Goal: Task Accomplishment & Management: Manage account settings

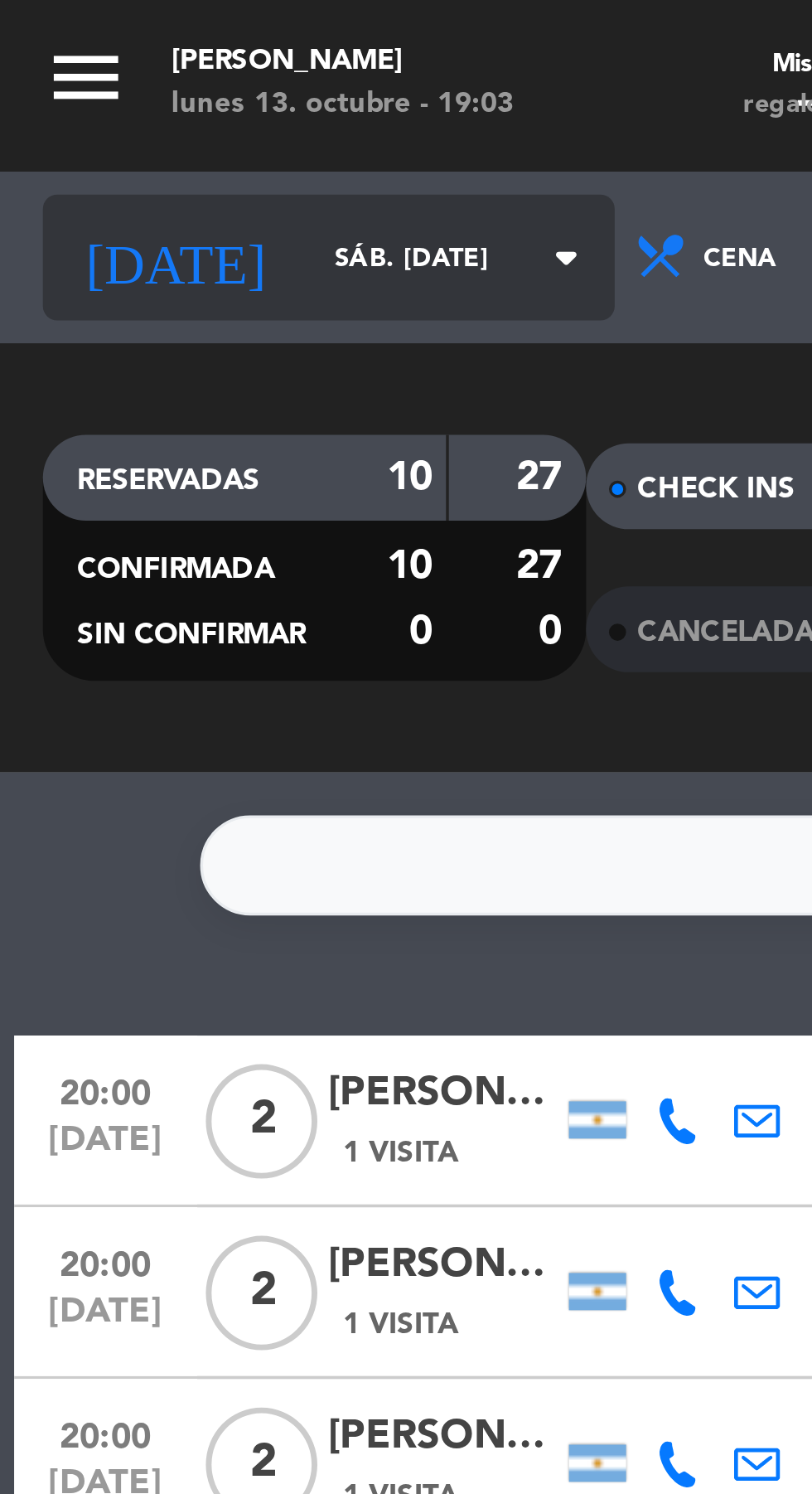
click at [88, 63] on input "sáb. [DATE]" at bounding box center [140, 75] width 104 height 25
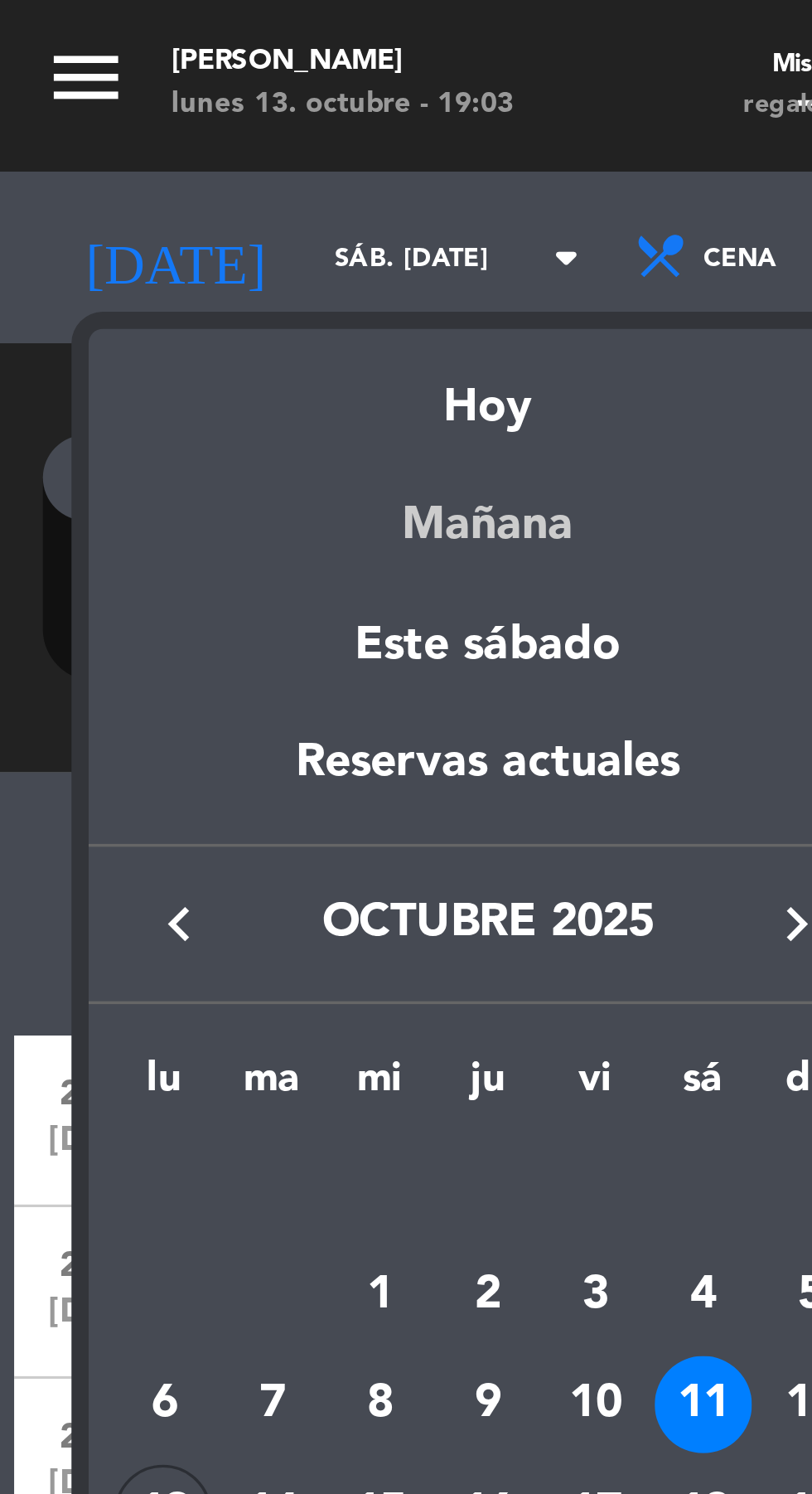
click at [131, 155] on div "Mañana" at bounding box center [141, 146] width 232 height 34
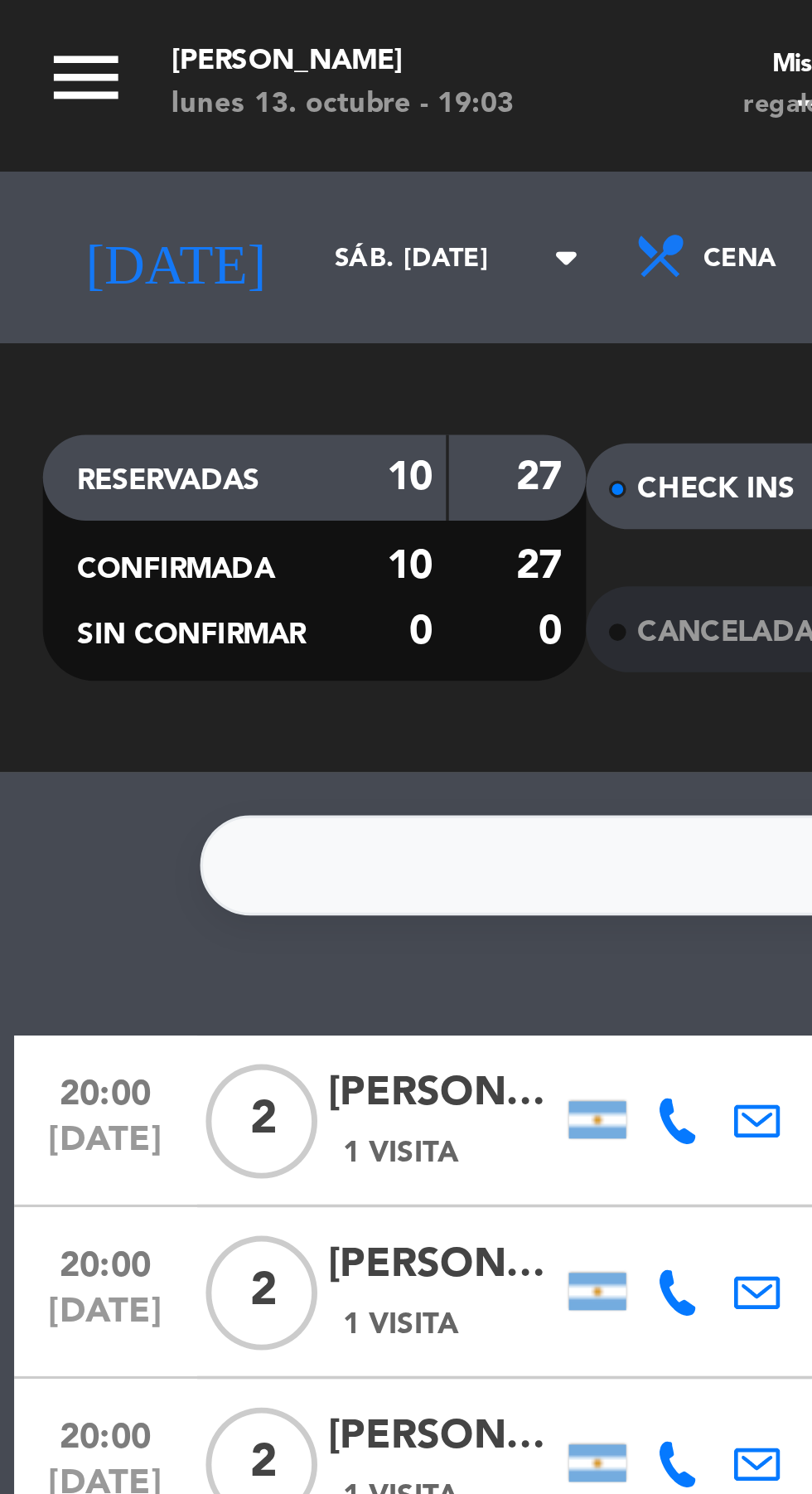
type input "[DATE] oct."
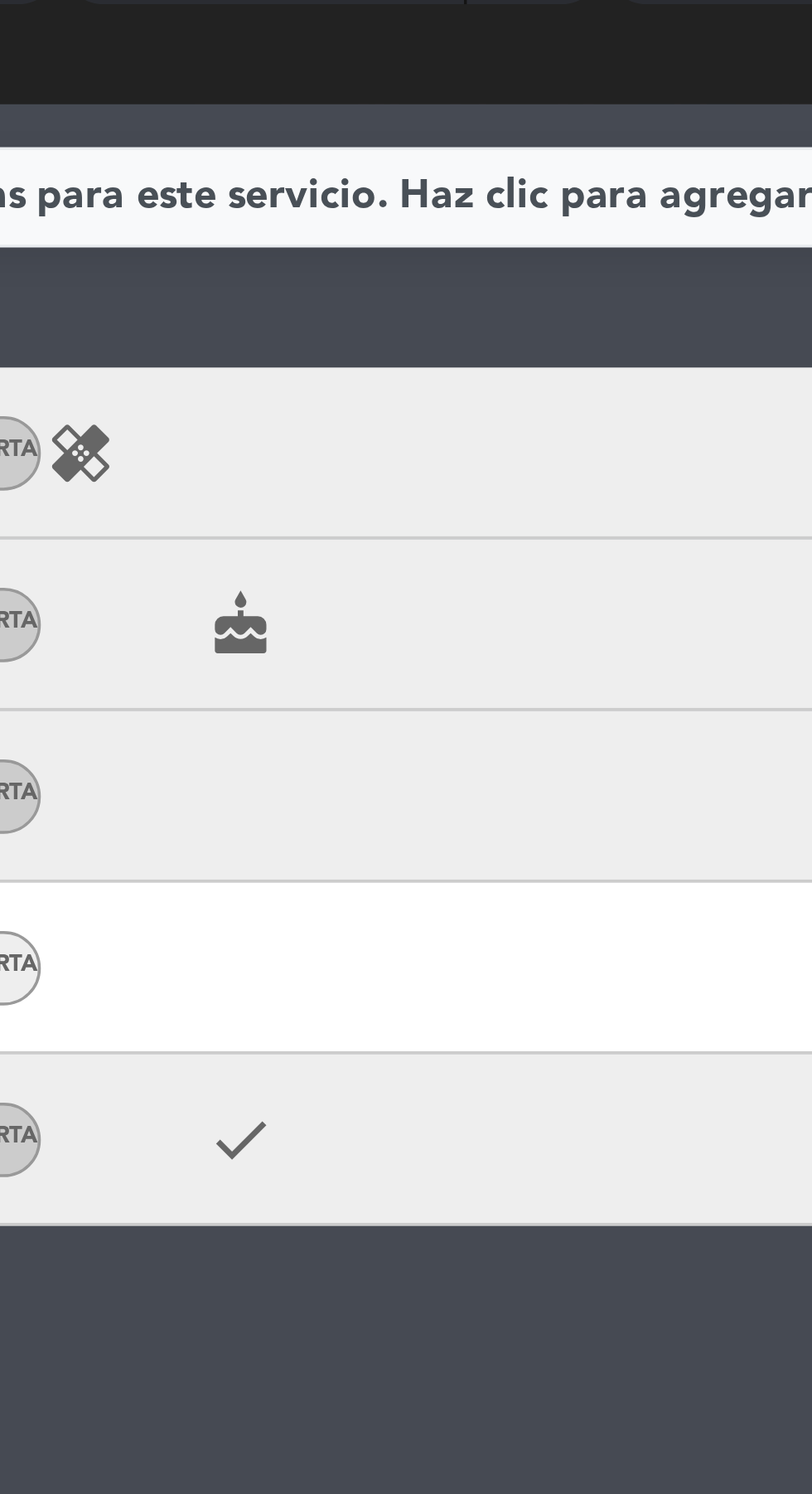
click at [420, 522] on div "check" at bounding box center [392, 524] width 139 height 49
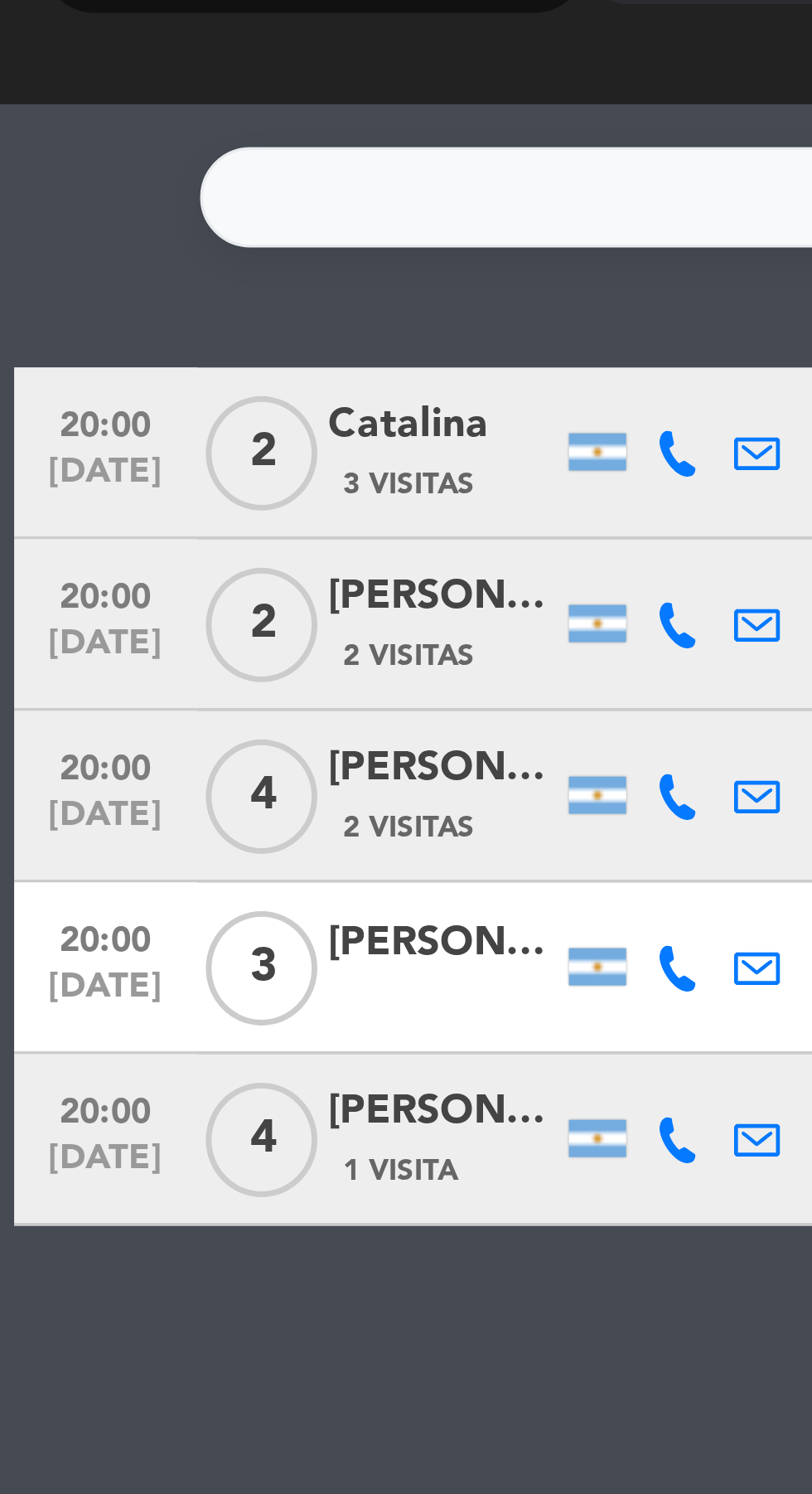
click at [116, 521] on div "[PERSON_NAME]" at bounding box center [128, 516] width 66 height 19
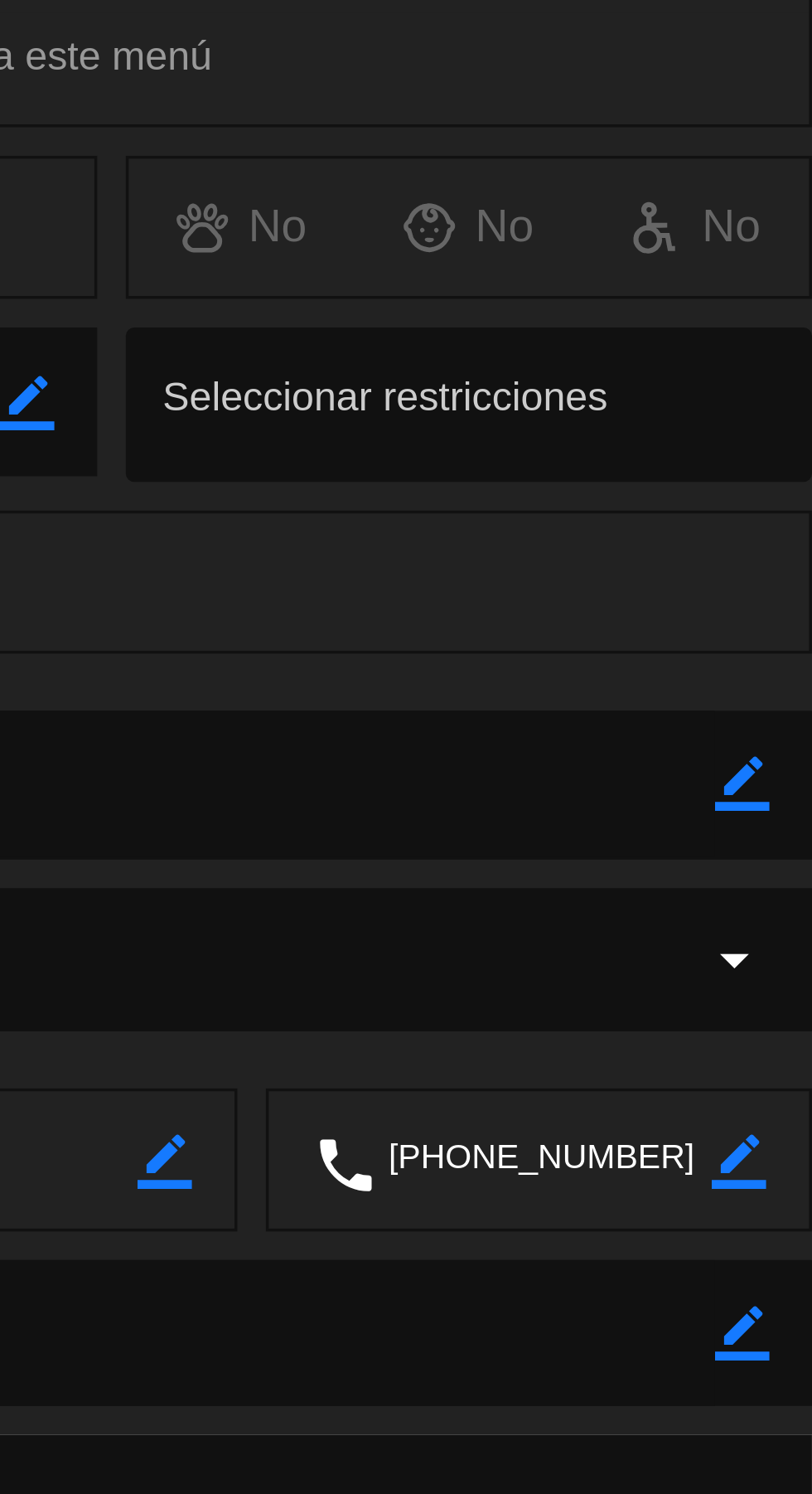
click at [796, 488] on icon "border_color" at bounding box center [792, 480] width 16 height 16
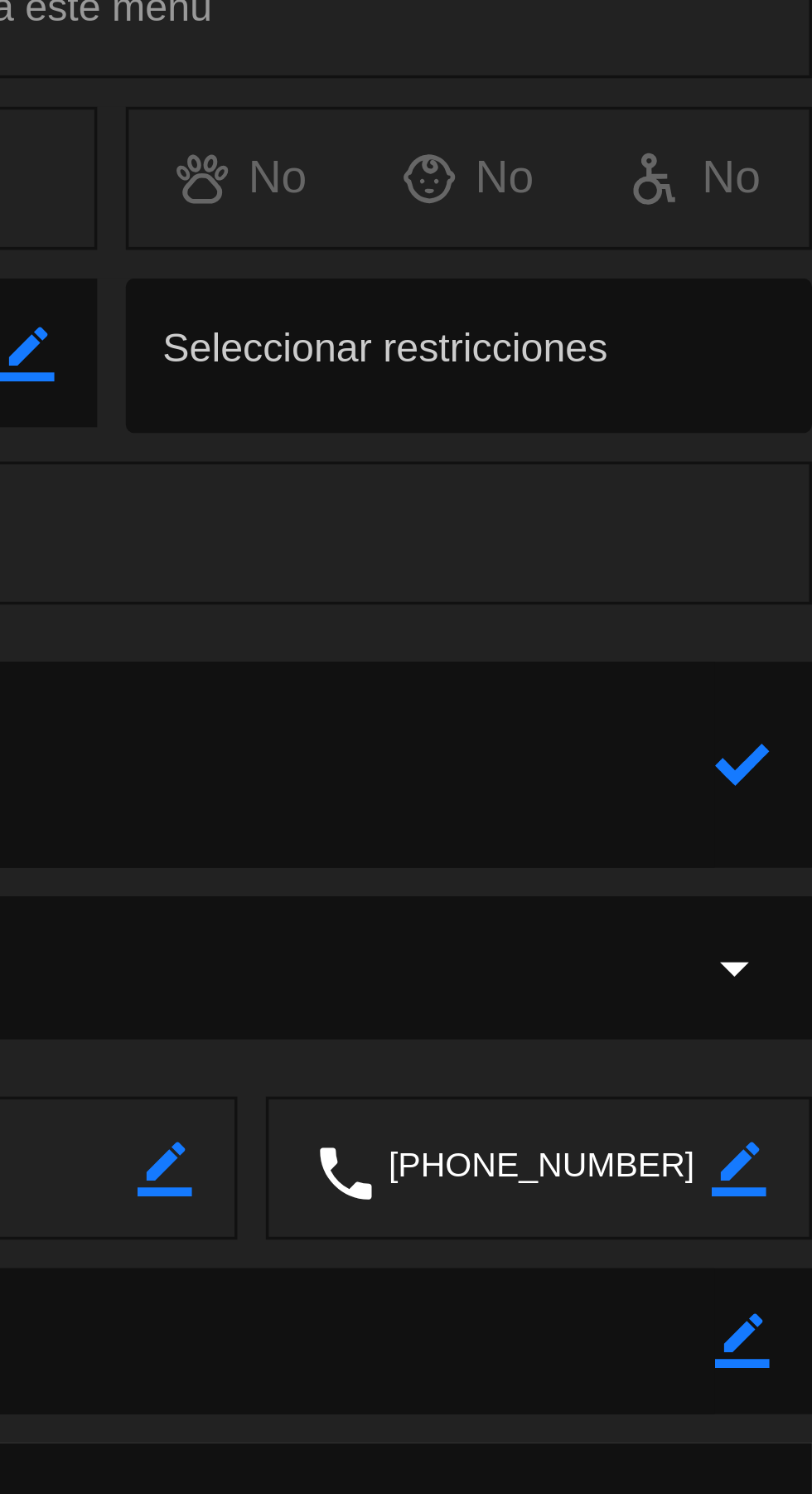
click at [786, 485] on icon at bounding box center [792, 488] width 16 height 16
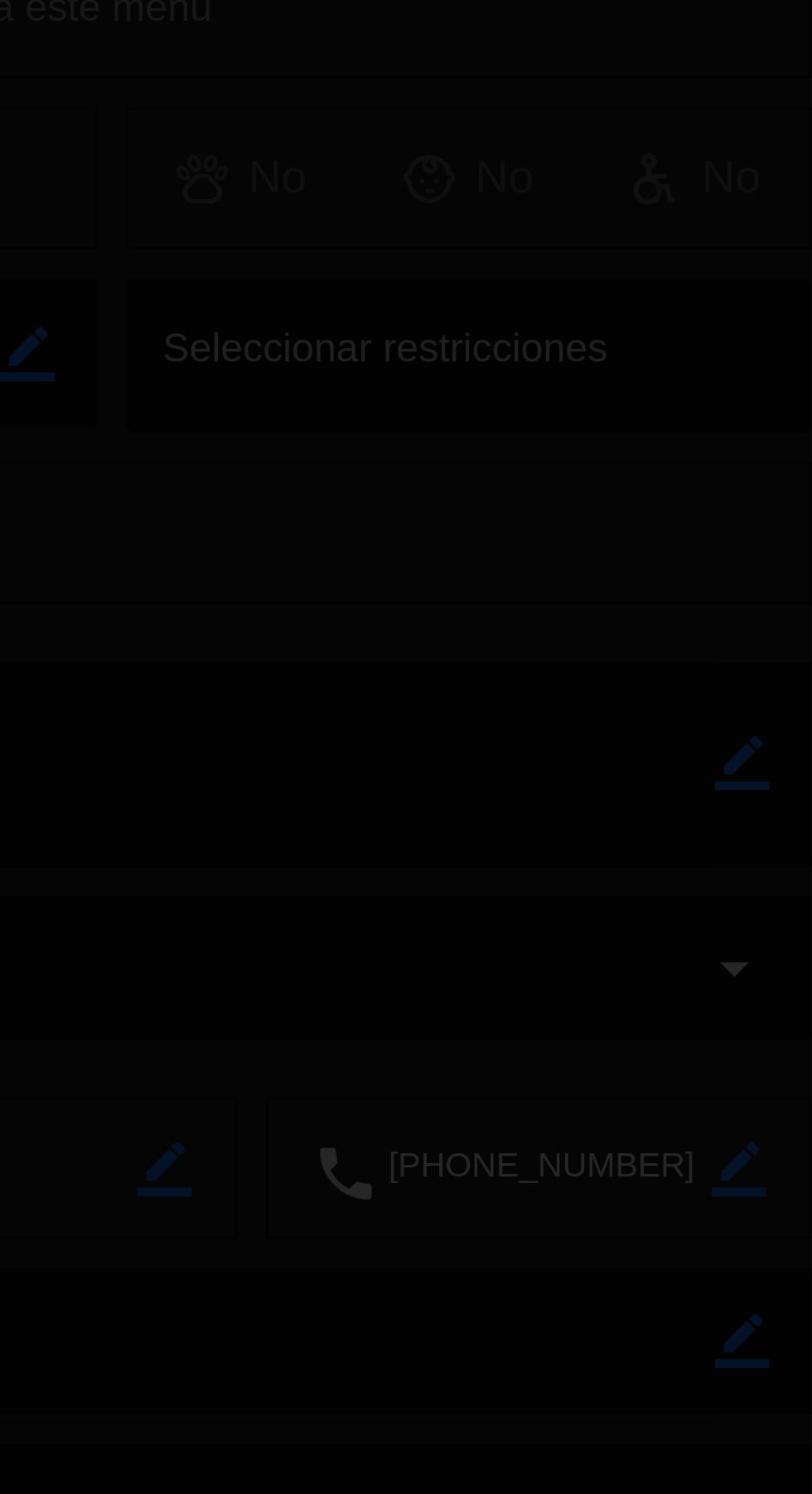
type textarea "Esquina"
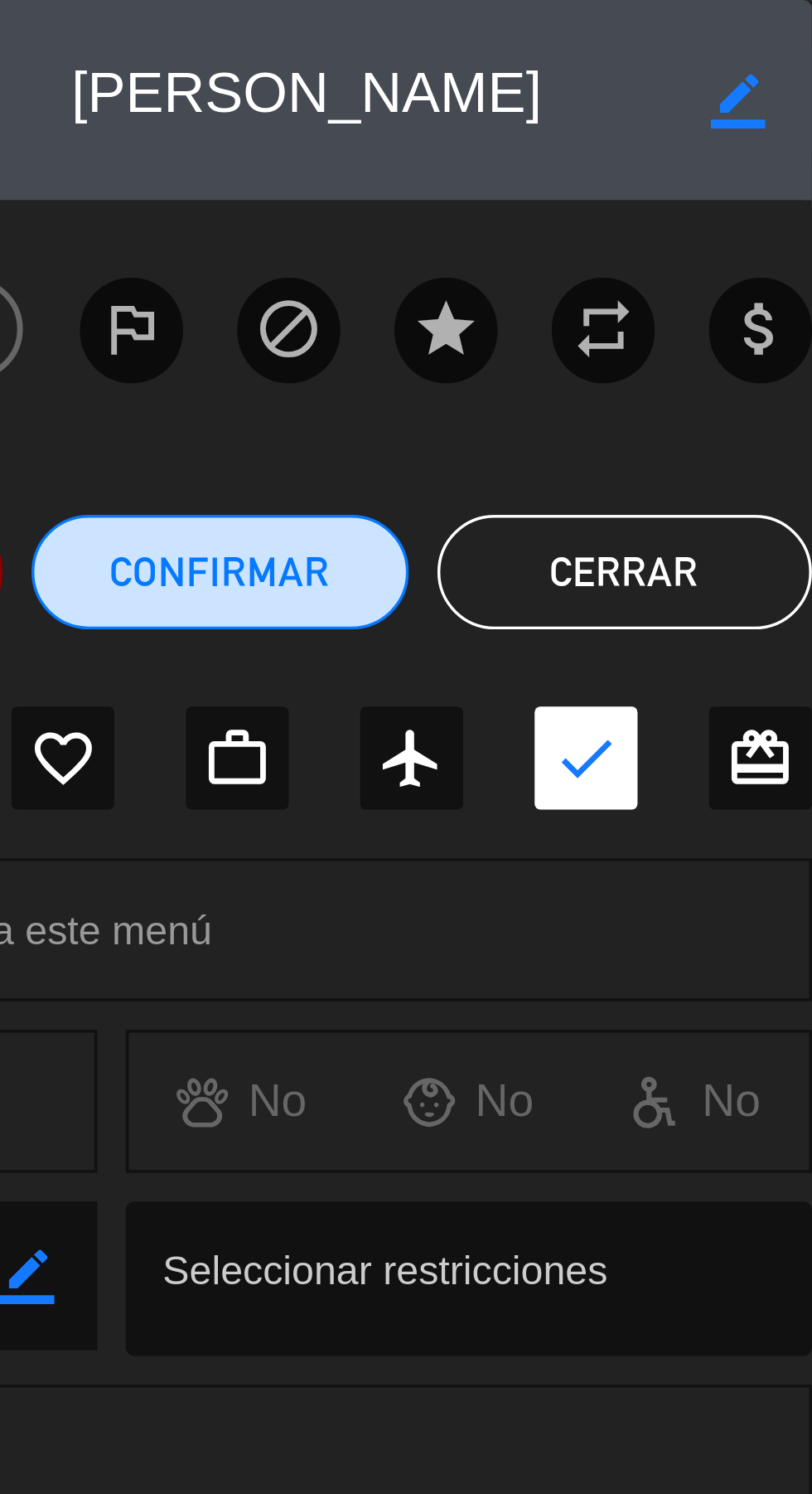
click at [774, 160] on button "Cerrar" at bounding box center [758, 166] width 109 height 33
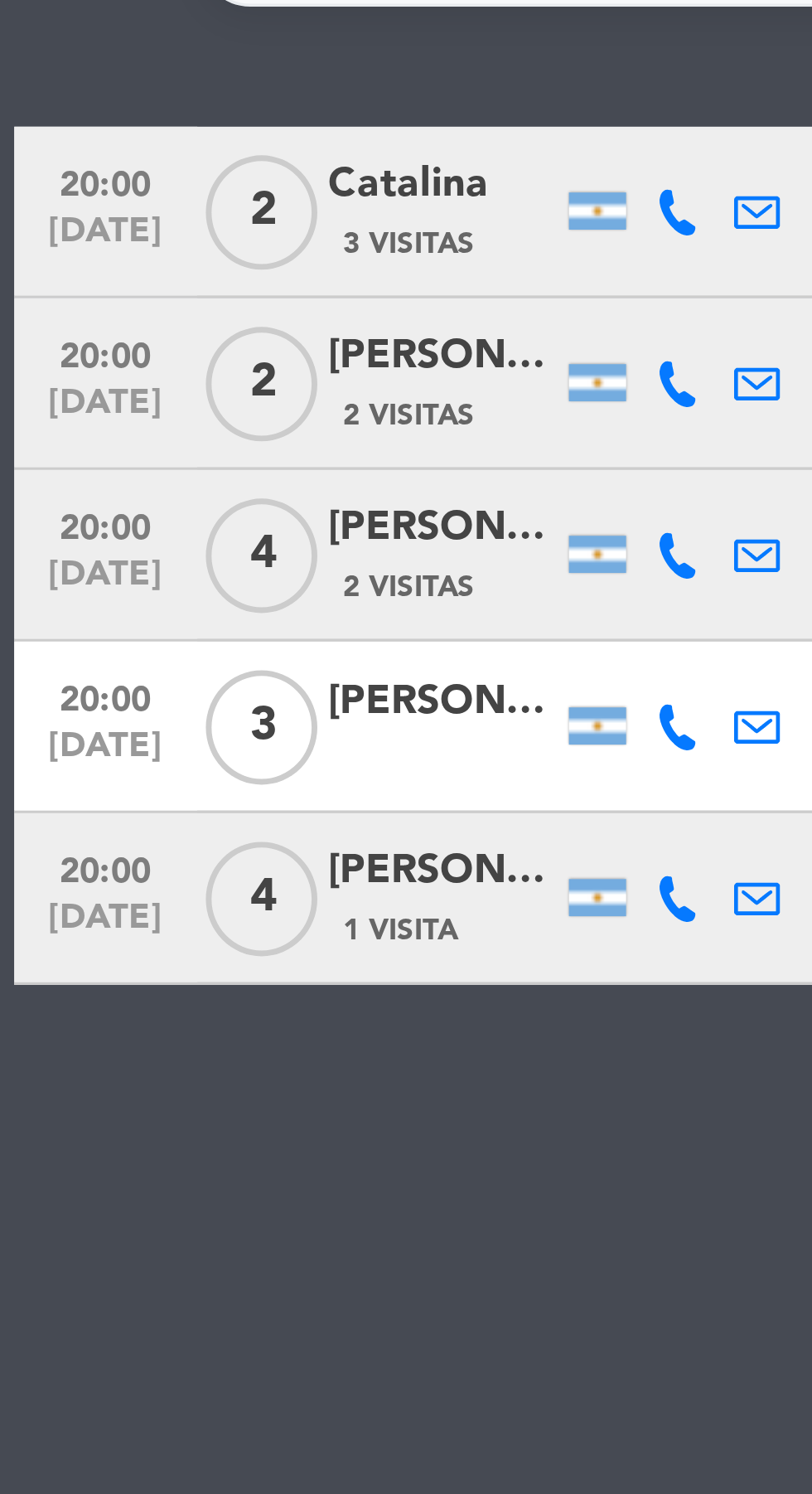
click at [113, 471] on div "[PERSON_NAME]" at bounding box center [128, 467] width 66 height 19
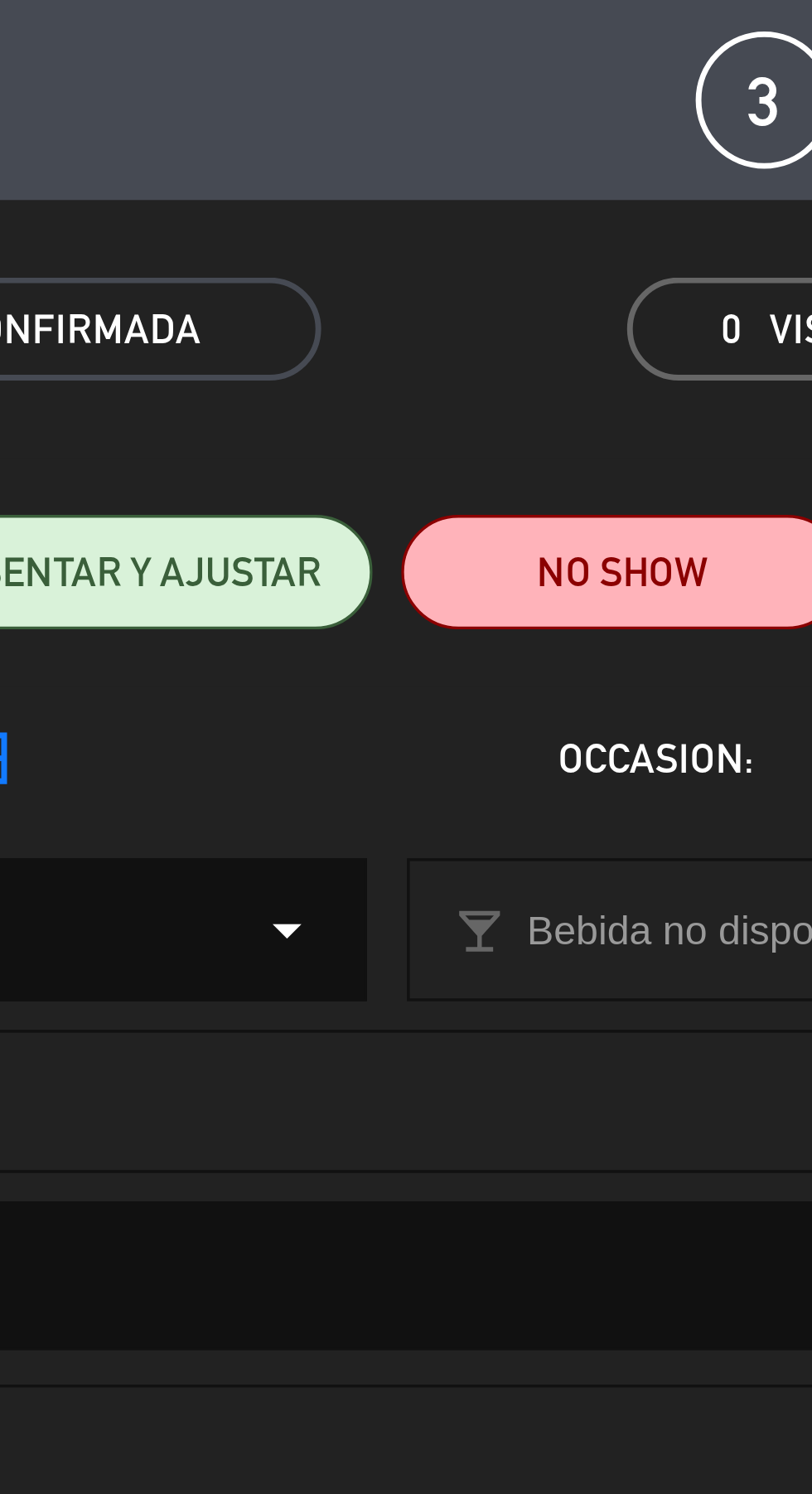
click at [362, 304] on div "healing" at bounding box center [302, 319] width 605 height 42
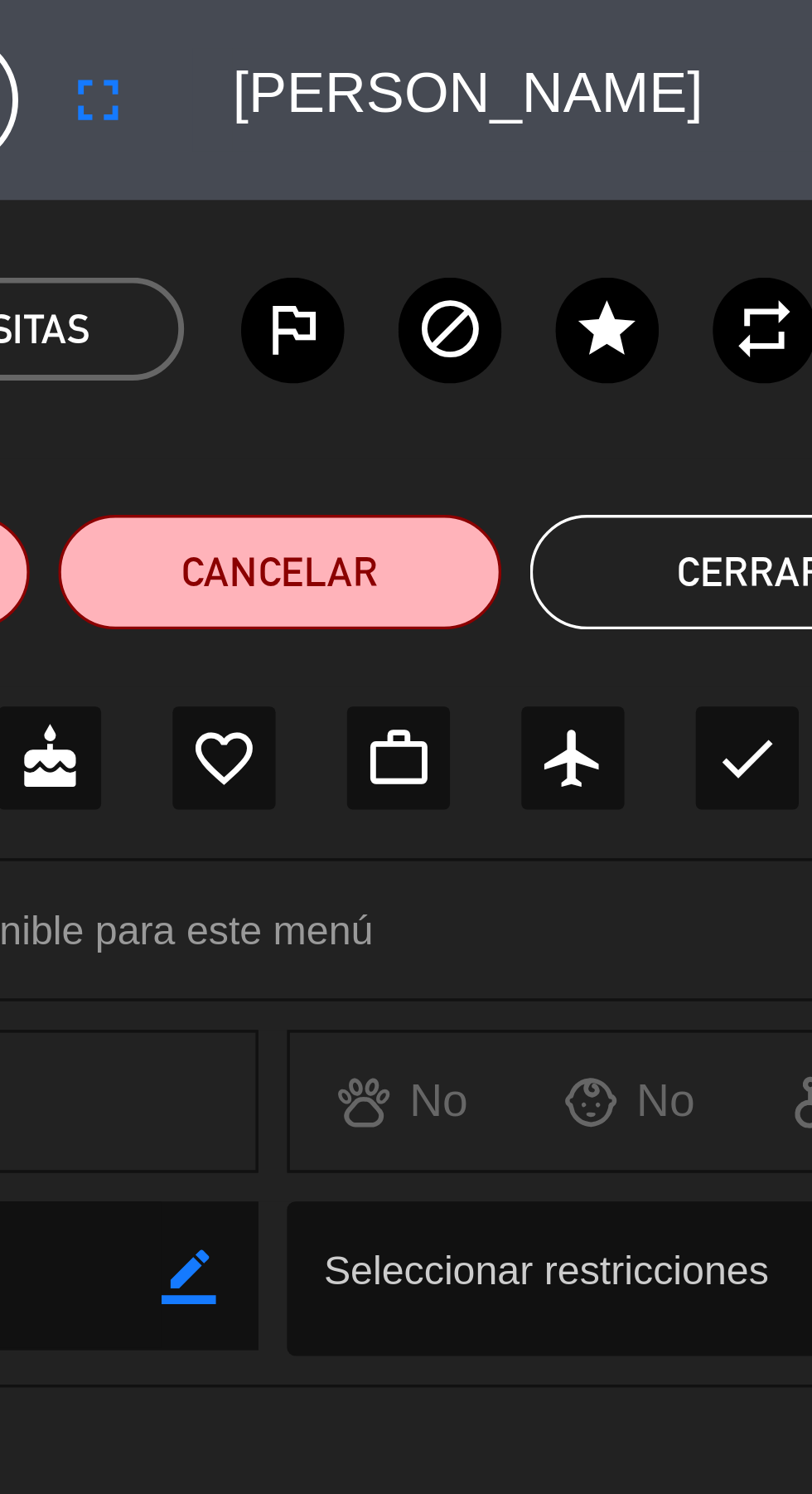
click at [739, 159] on button "Cerrar" at bounding box center [747, 166] width 128 height 33
